Goal: Task Accomplishment & Management: Manage account settings

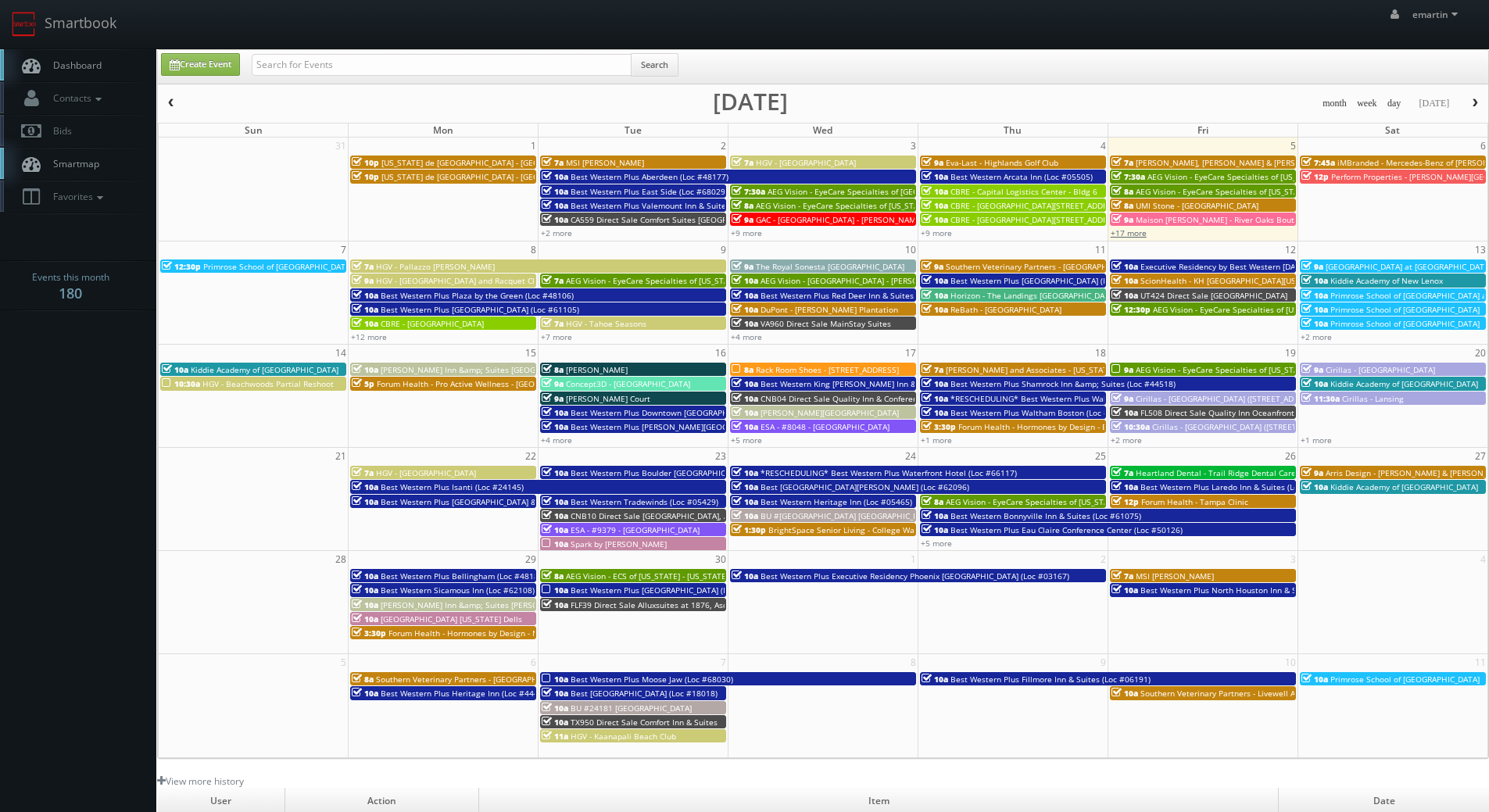
click at [1128, 237] on link "+17 more" at bounding box center [1129, 232] width 36 height 11
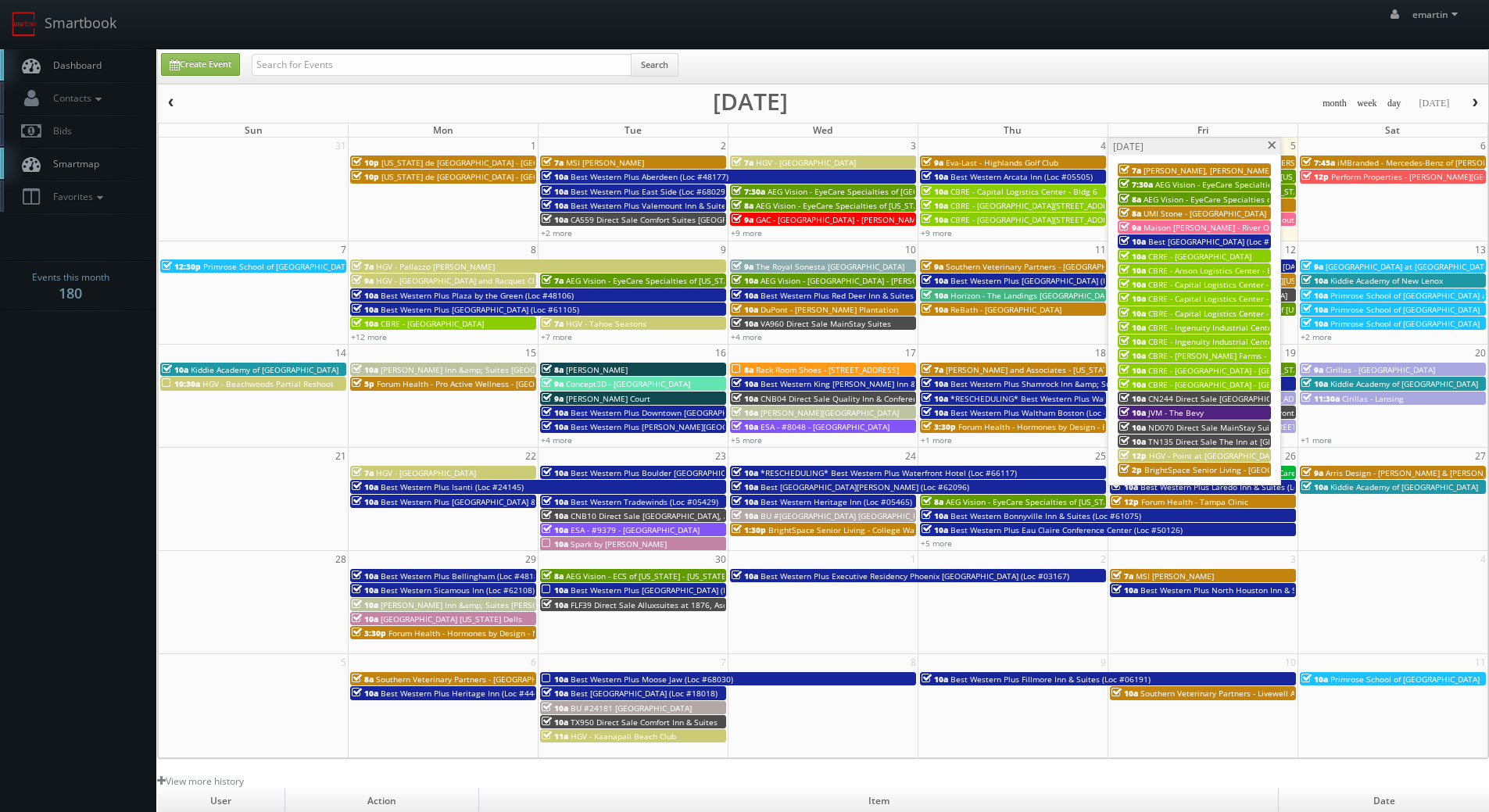
click at [1204, 281] on span "CBRE - Capital Logistics Center - Bldg 2" at bounding box center [1221, 284] width 147 height 11
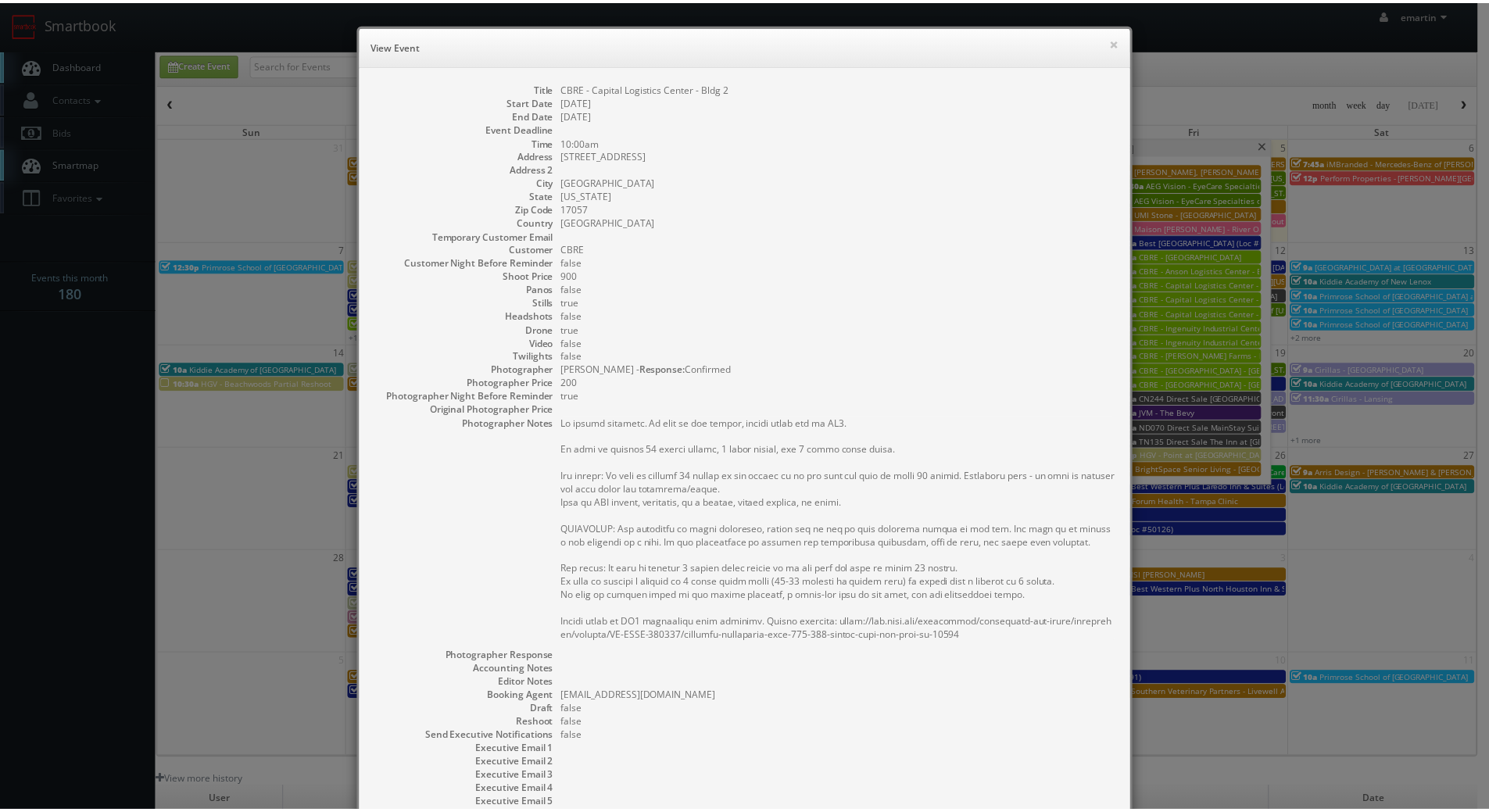
scroll to position [164, 0]
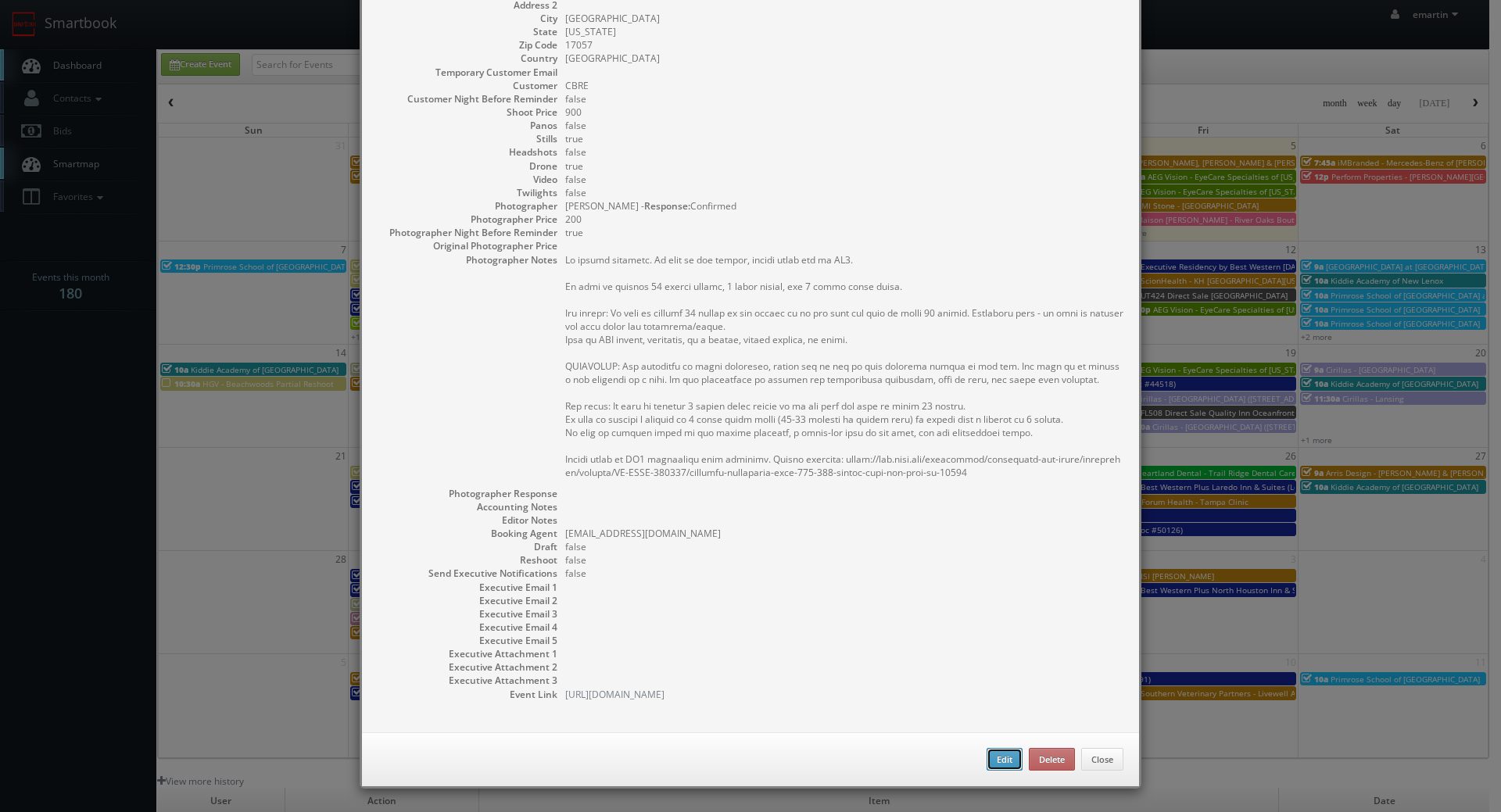
click at [1003, 758] on button "Edit" at bounding box center [1004, 758] width 36 height 23
type input "CBRE - Capital Logistics Center - Bldg 2"
type input "[STREET_ADDRESS]"
type input "[GEOGRAPHIC_DATA]"
type input "17057"
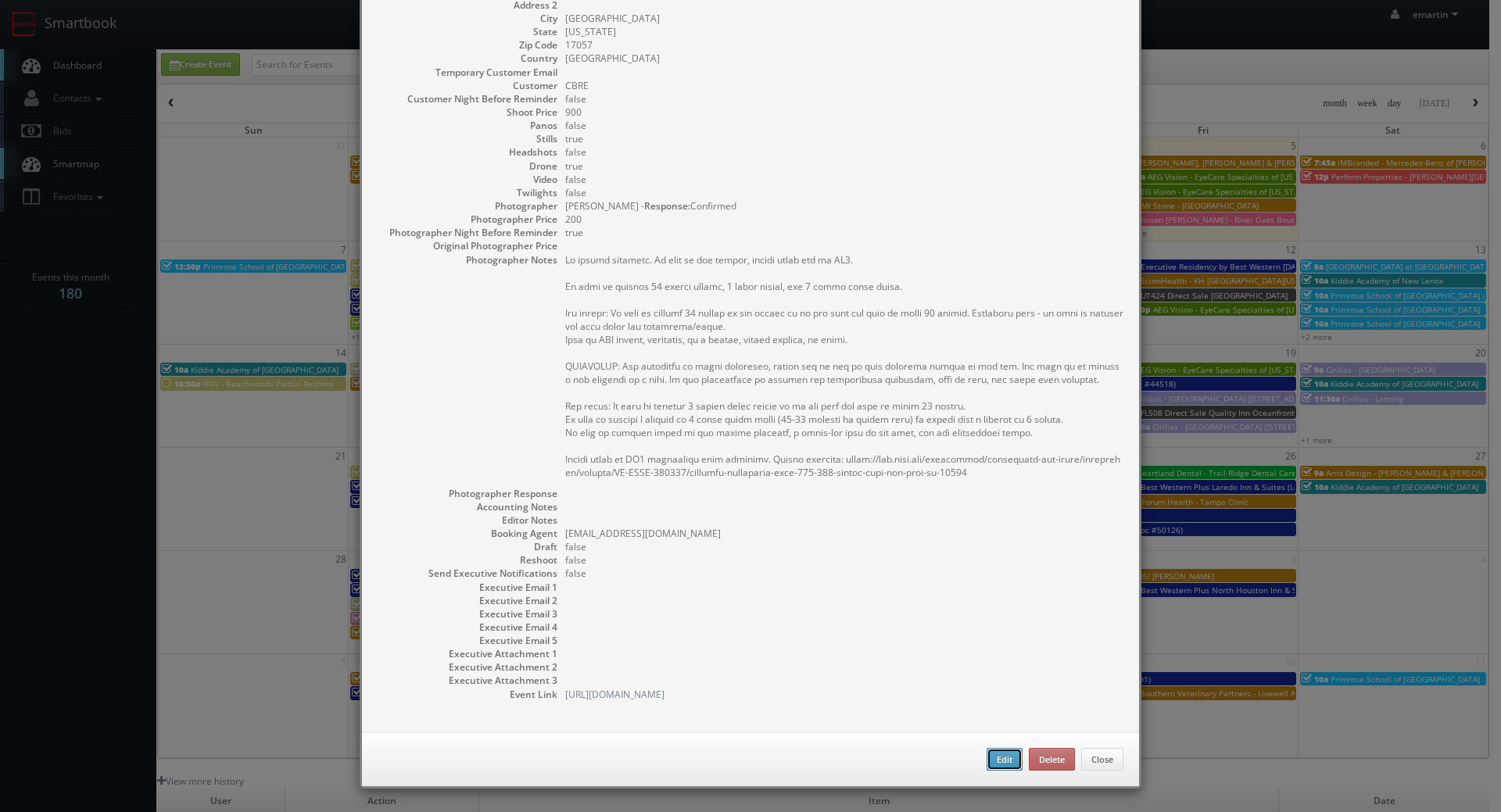
type input "900"
checkbox input "true"
type input "[DATE]"
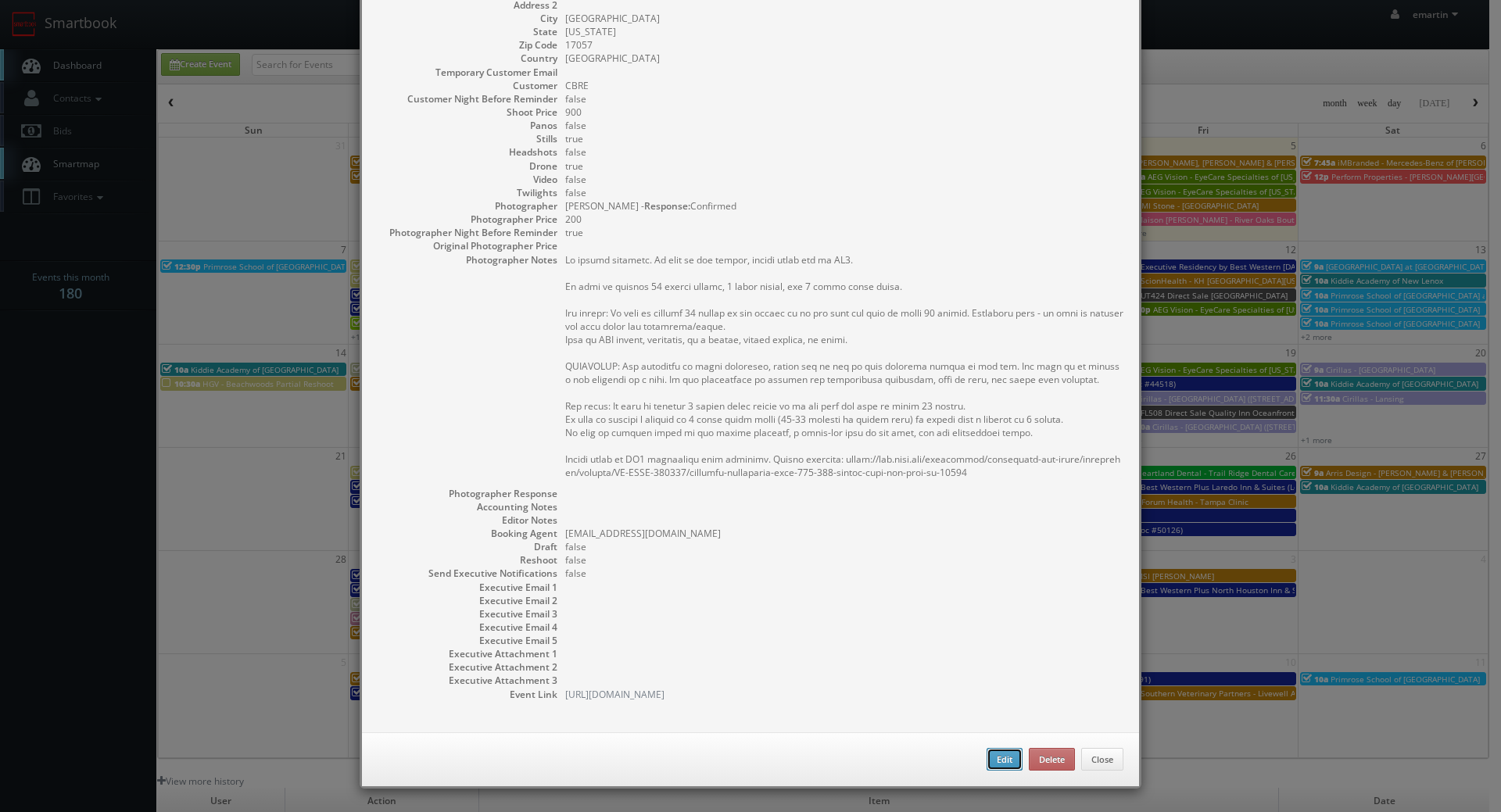
type input "10:00am"
checkbox input "true"
type textarea "No onsite contacts. In case of any issues, please reach out to CS3. We need to …"
select select "[US_STATE]"
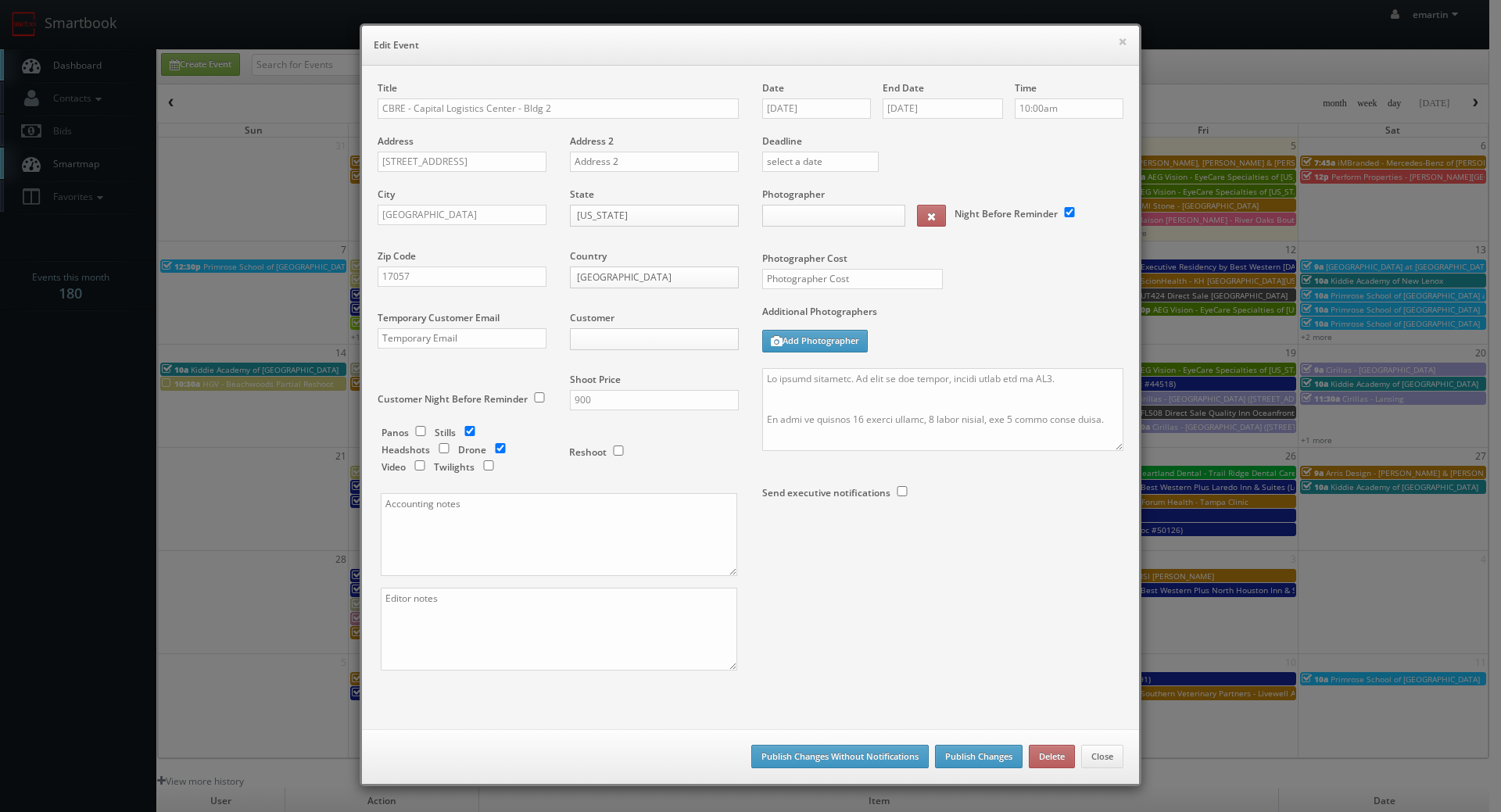
type input "900"
type input "200"
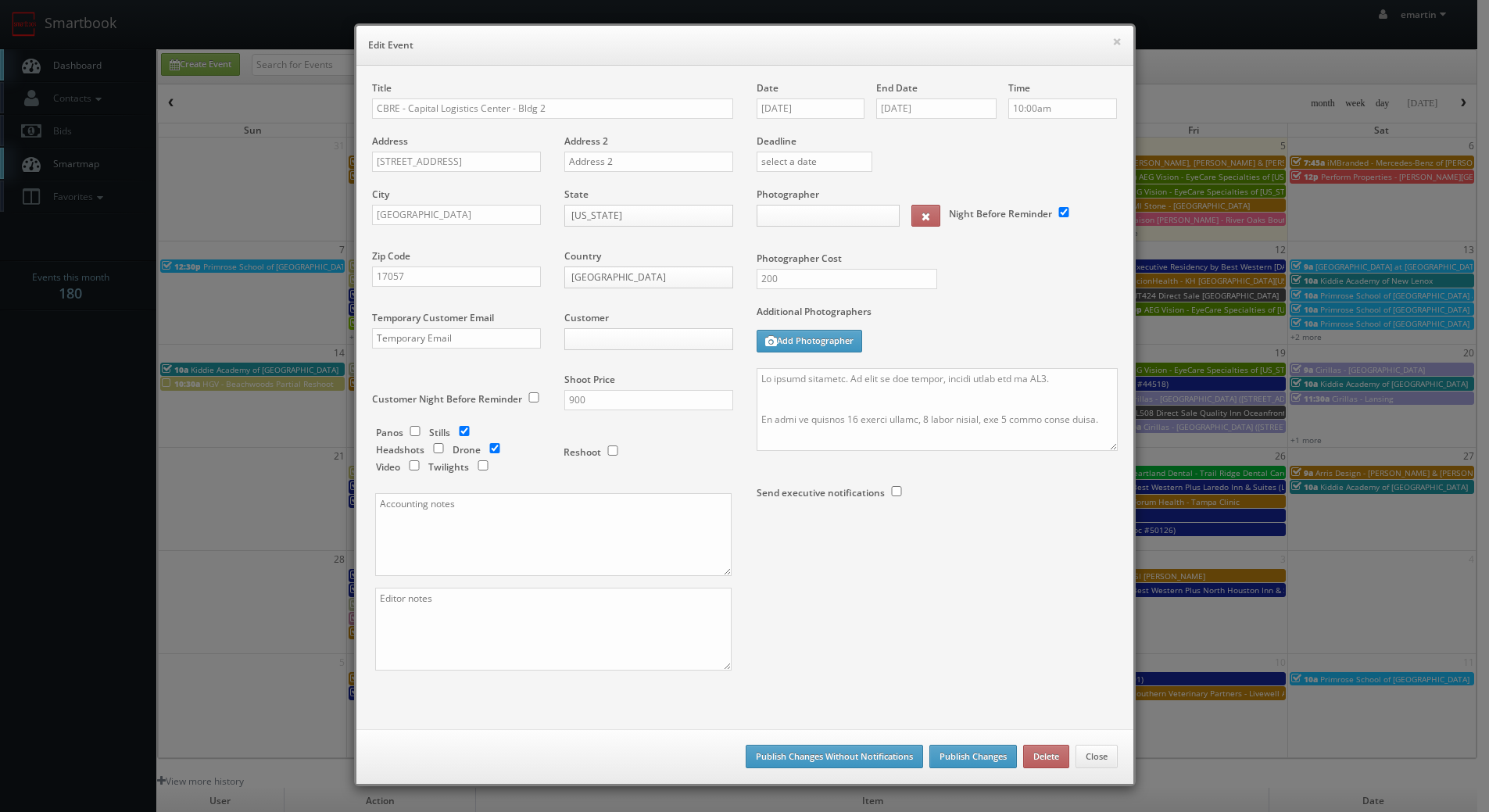
select select "[EMAIL_ADDRESS][DOMAIN_NAME]"
select select "[PERSON_NAME][EMAIL_ADDRESS][DOMAIN_NAME]"
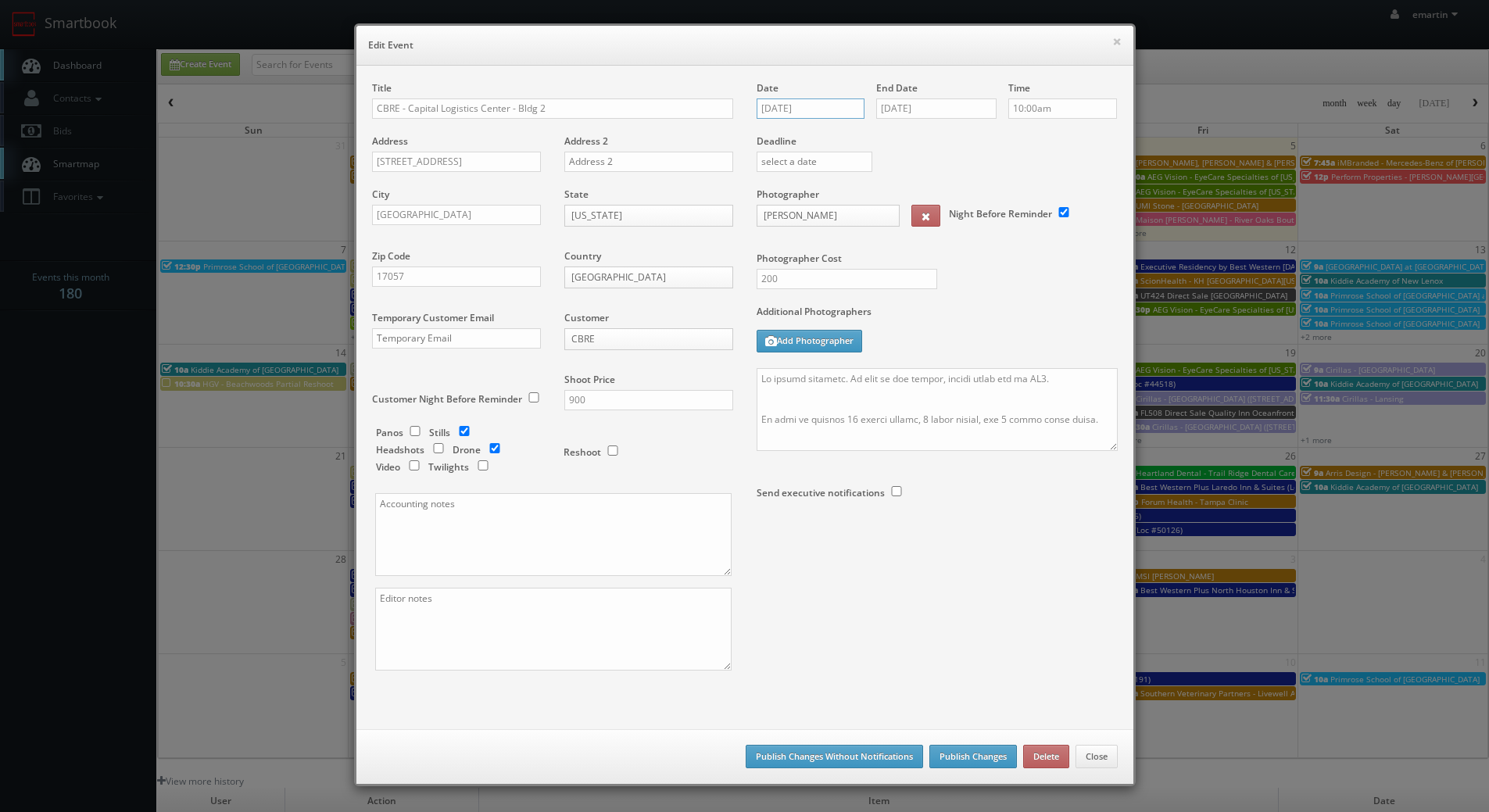
click at [806, 107] on input "[DATE]" at bounding box center [810, 109] width 109 height 20
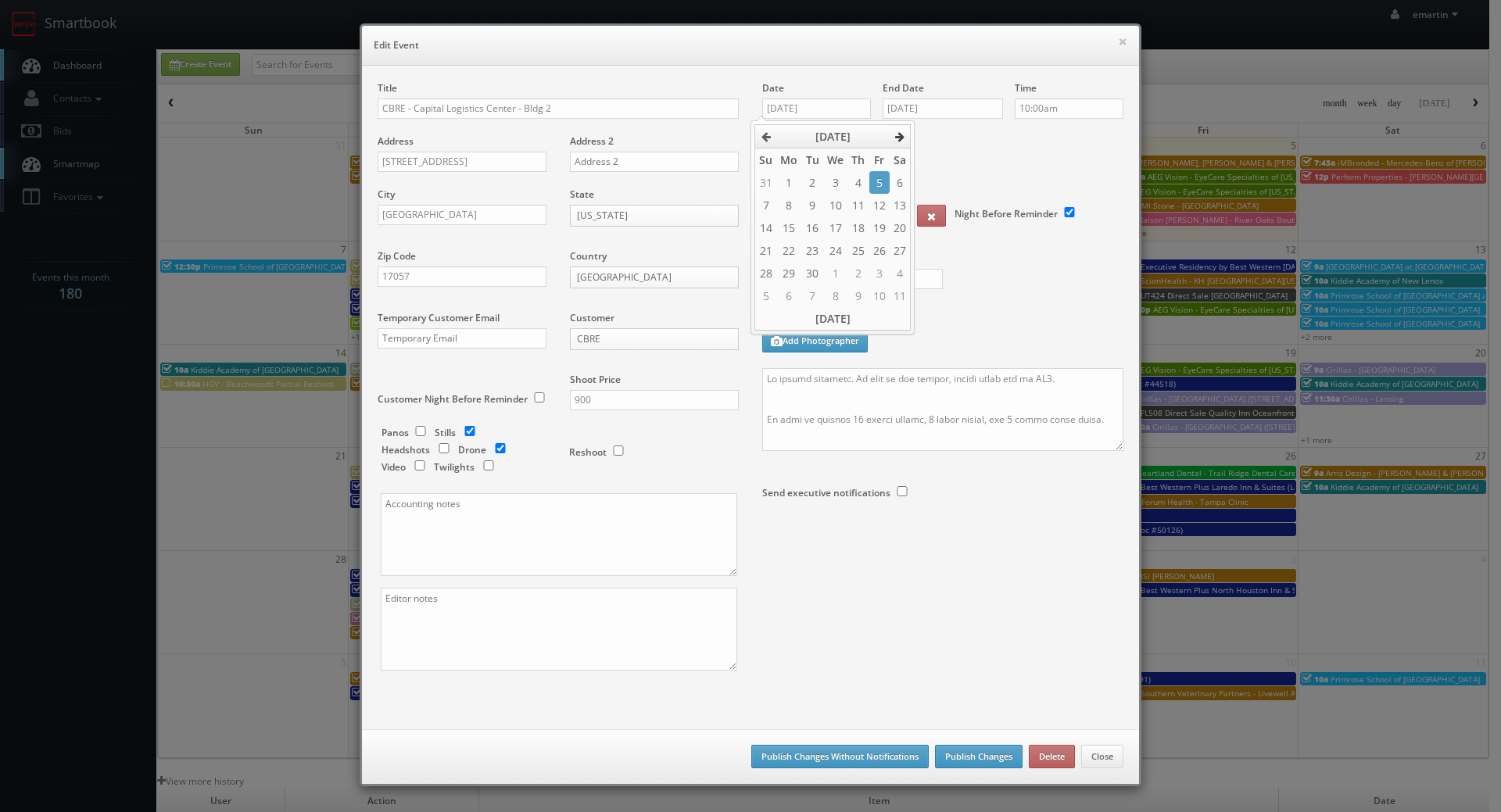
click at [898, 131] on th at bounding box center [899, 136] width 21 height 23
click at [1118, 38] on button "×" at bounding box center [1122, 41] width 9 height 11
